Goal: Task Accomplishment & Management: Use online tool/utility

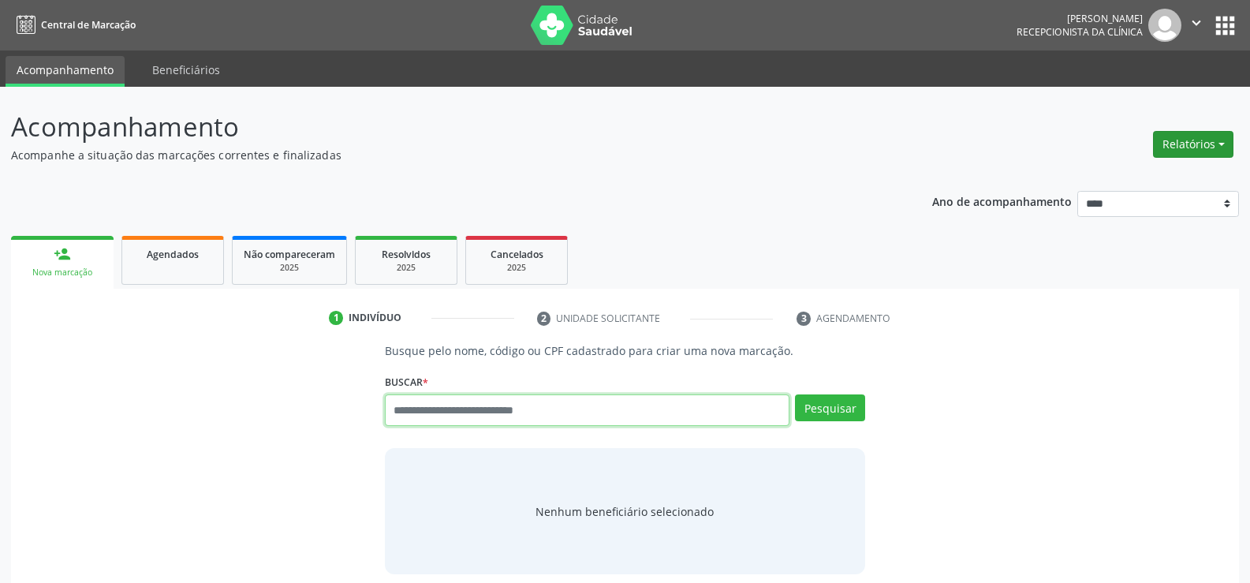
click at [1204, 146] on button "Relatórios" at bounding box center [1193, 144] width 80 height 27
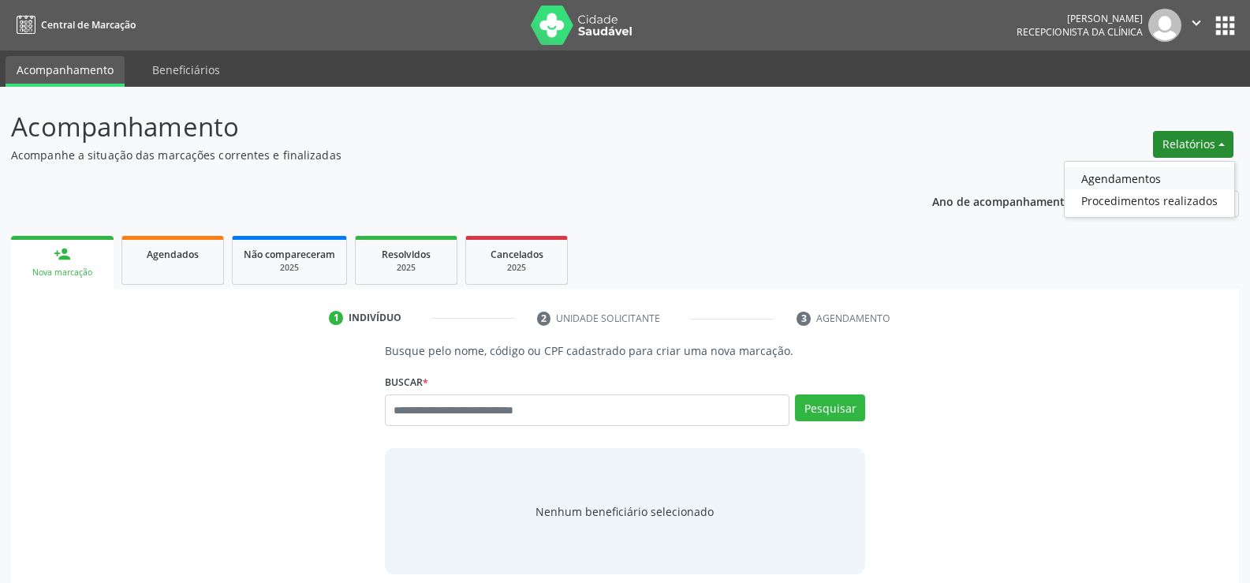
click at [1139, 172] on link "Agendamentos" at bounding box center [1149, 178] width 170 height 22
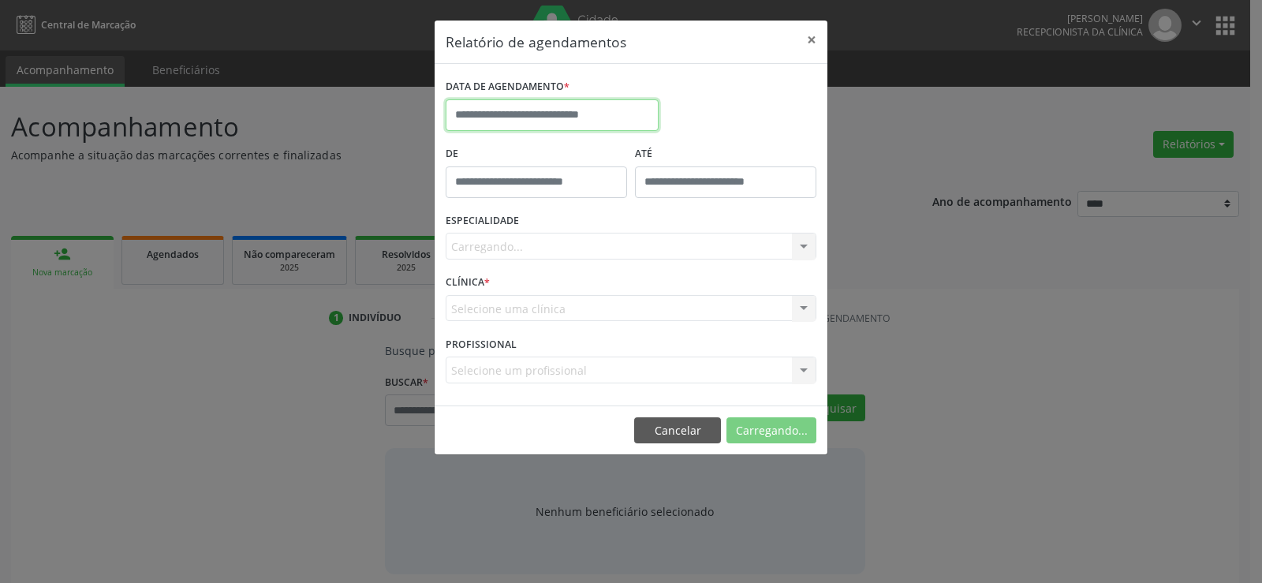
click at [463, 104] on input "text" at bounding box center [551, 115] width 213 height 32
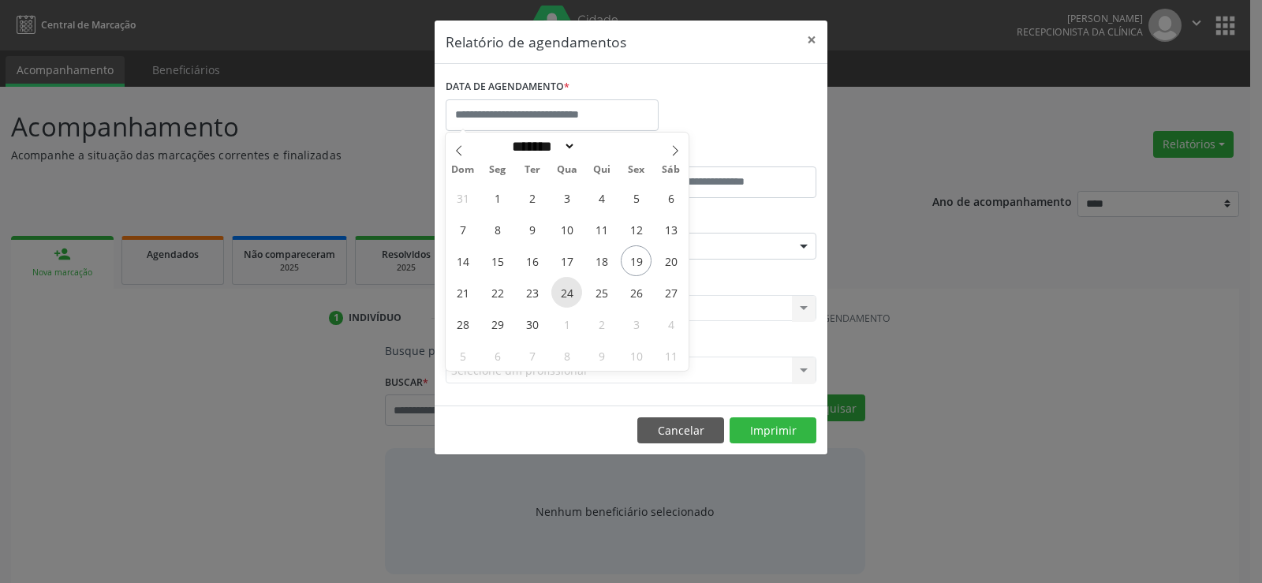
click at [575, 287] on span "24" at bounding box center [566, 292] width 31 height 31
type input "**********"
click at [575, 287] on span "24" at bounding box center [566, 292] width 31 height 31
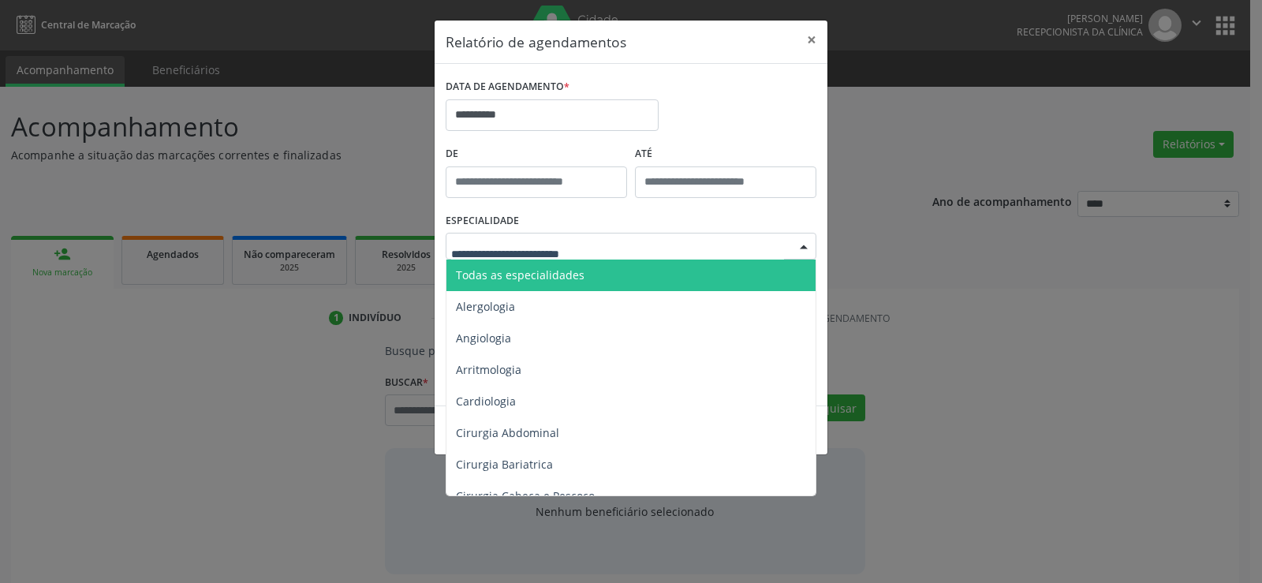
click at [566, 274] on span "Todas as especialidades" at bounding box center [520, 274] width 129 height 15
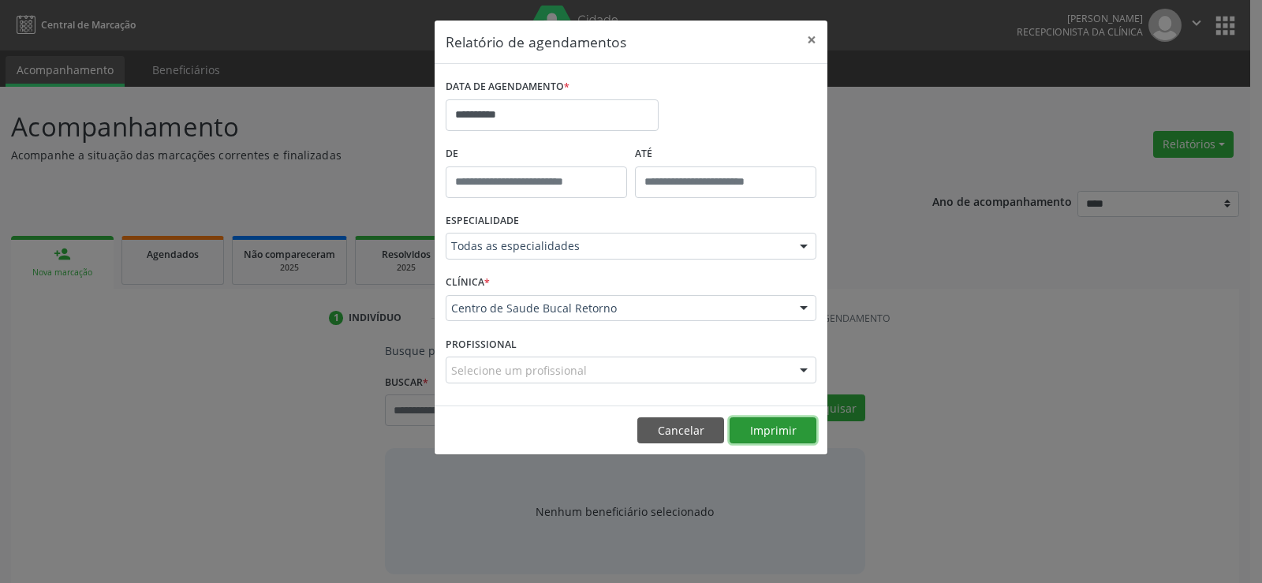
click at [772, 427] on button "Imprimir" at bounding box center [772, 430] width 87 height 27
click at [699, 428] on button "Cancelar" at bounding box center [680, 430] width 87 height 27
